Goal: Information Seeking & Learning: Learn about a topic

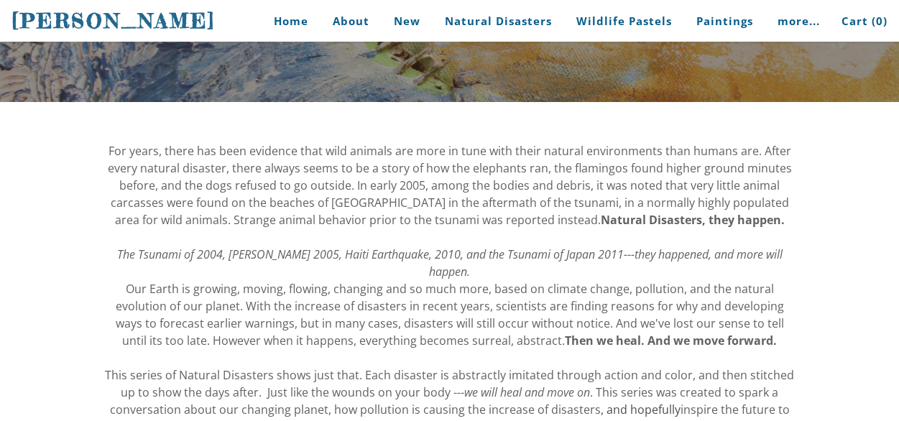
scroll to position [116, 0]
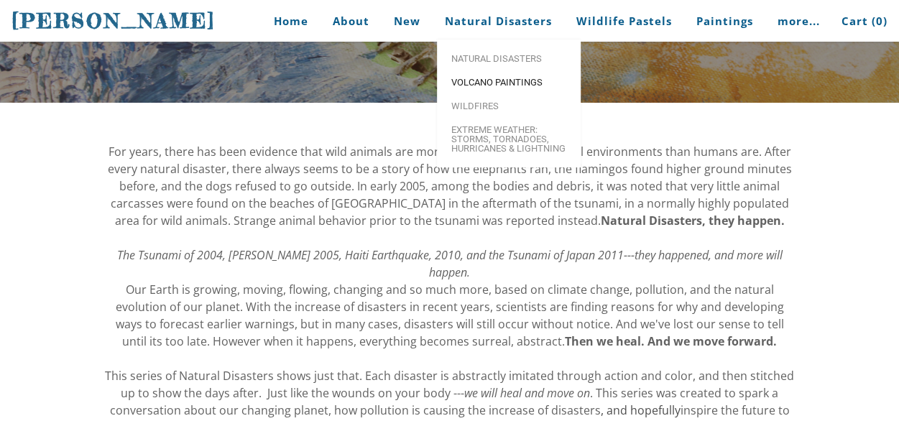
click at [503, 78] on span "Volcano paintings" at bounding box center [509, 82] width 115 height 9
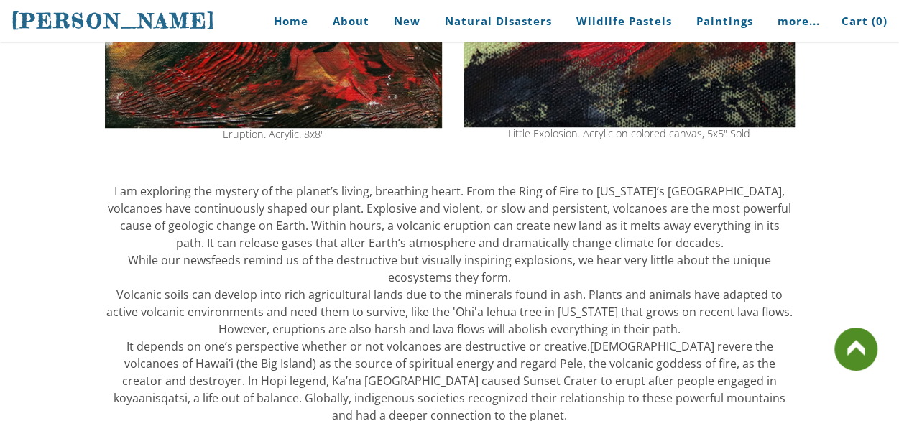
scroll to position [469, 0]
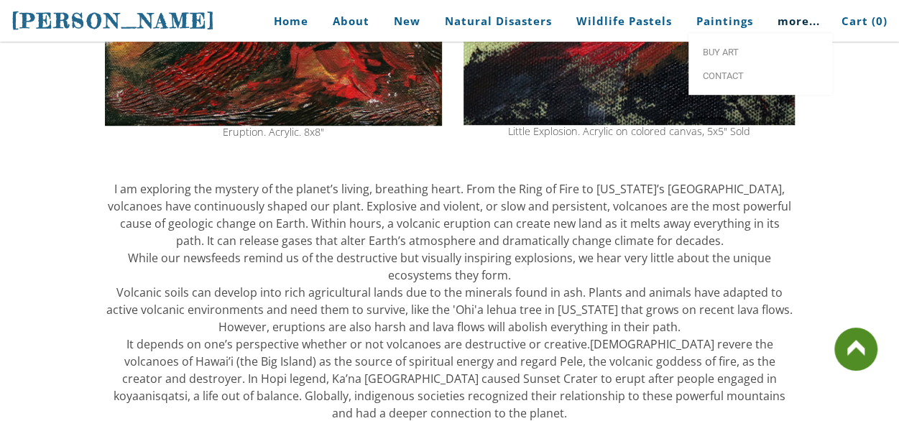
click at [802, 22] on link "more..." at bounding box center [799, 21] width 64 height 32
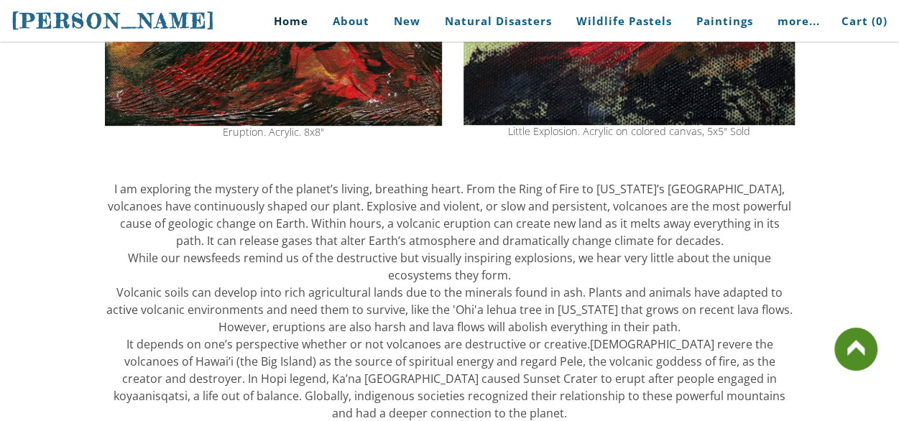
click at [293, 19] on link "Home" at bounding box center [285, 21] width 67 height 32
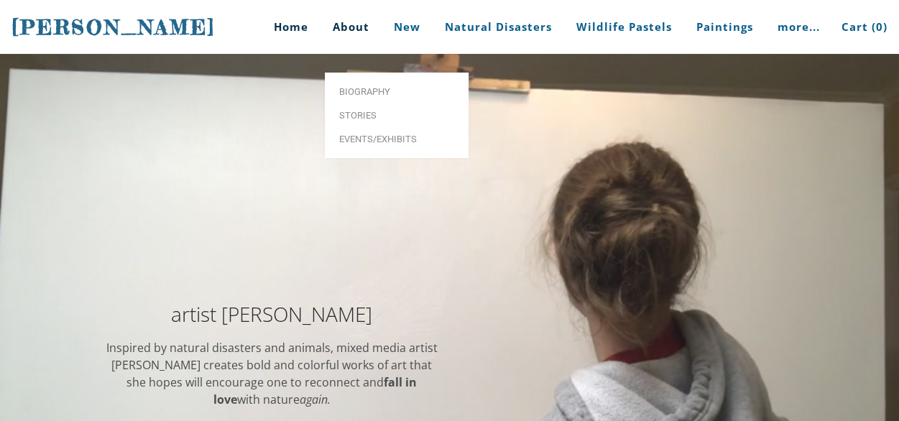
click at [359, 27] on link "About" at bounding box center [351, 27] width 58 height 54
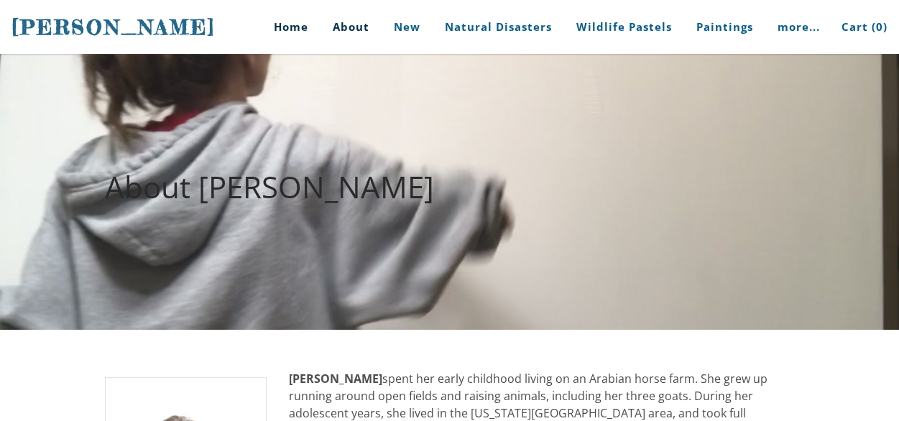
click at [283, 27] on link "Home" at bounding box center [285, 27] width 67 height 54
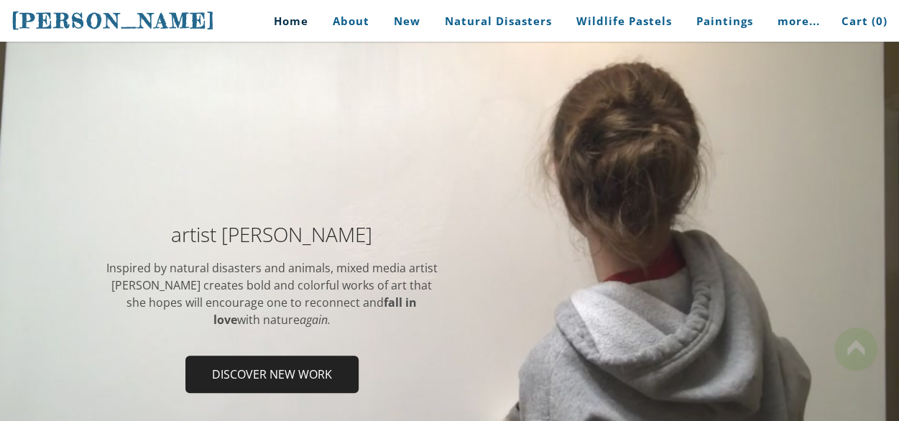
scroll to position [76, 0]
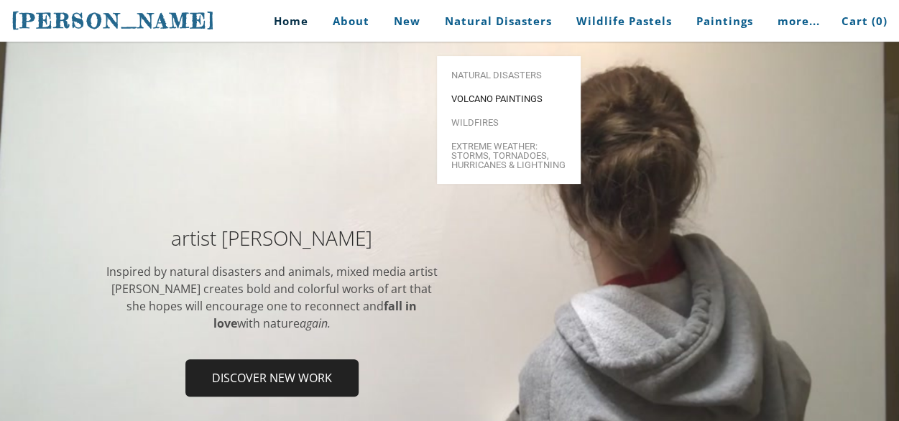
click at [459, 94] on span "Volcano paintings" at bounding box center [509, 98] width 115 height 9
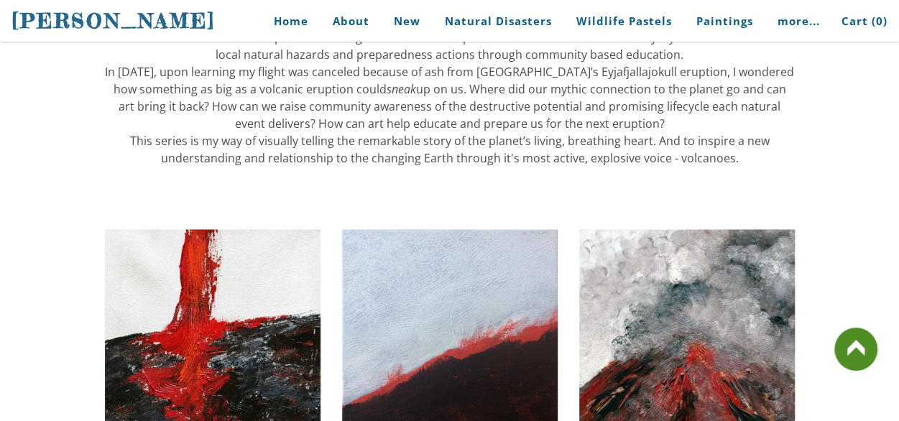
scroll to position [912, 0]
